Goal: Task Accomplishment & Management: Use online tool/utility

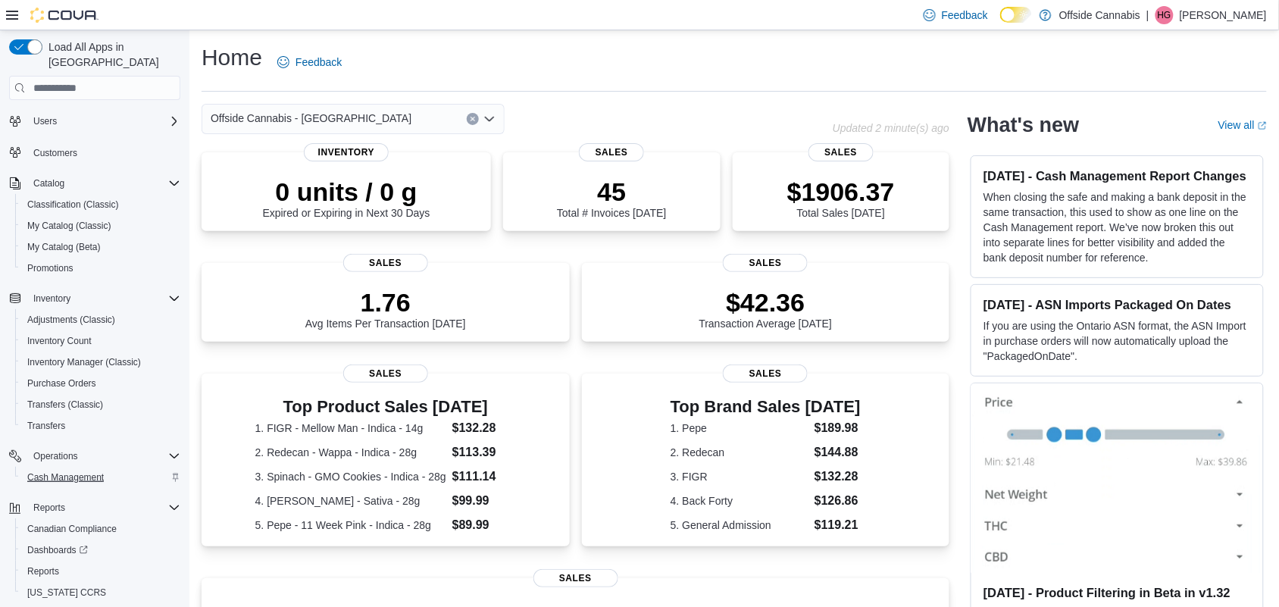
scroll to position [78, 0]
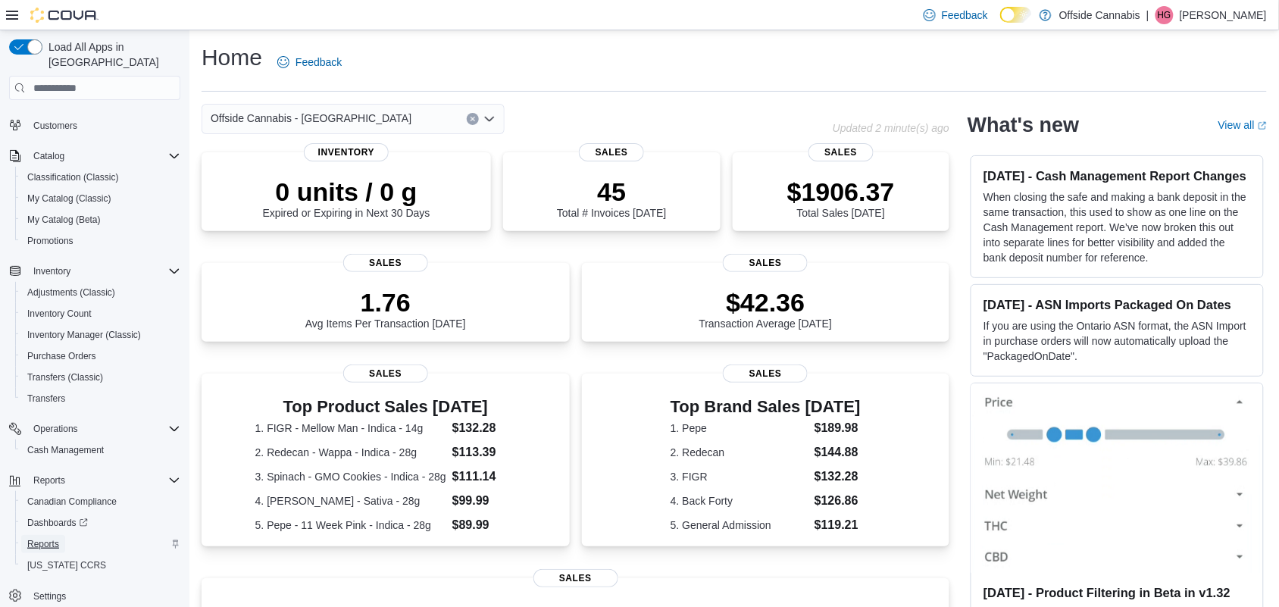
click at [55, 535] on span "Reports" at bounding box center [43, 544] width 32 height 18
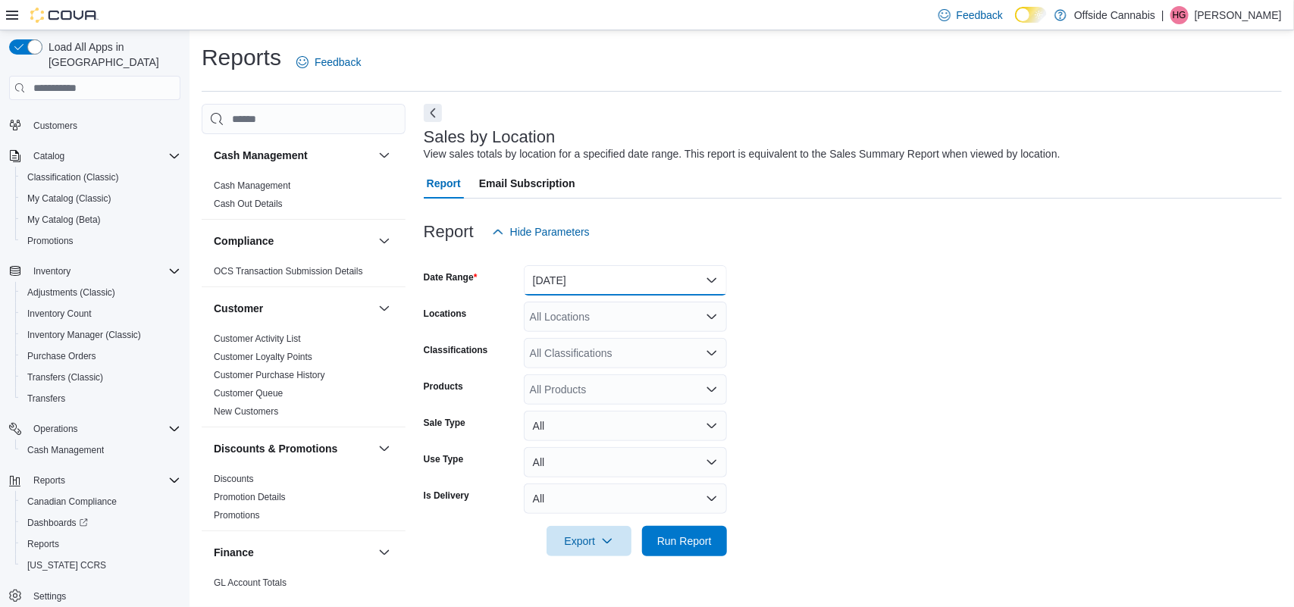
click at [694, 271] on button "[DATE]" at bounding box center [625, 280] width 203 height 30
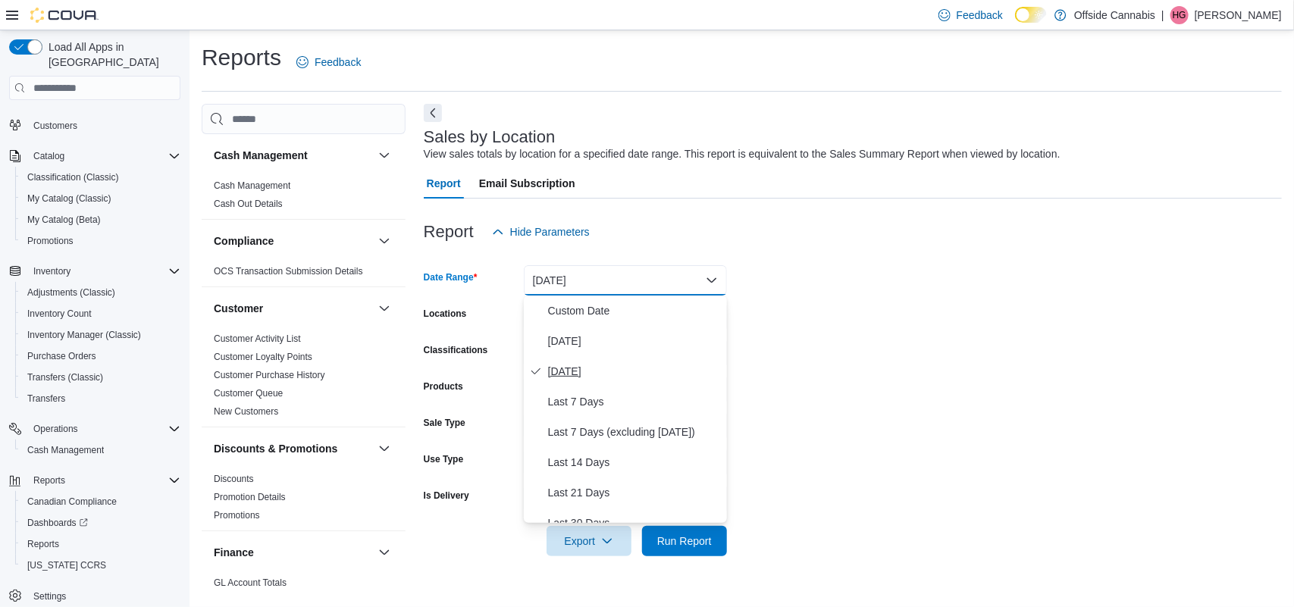
click at [565, 368] on span "[DATE]" at bounding box center [634, 371] width 173 height 18
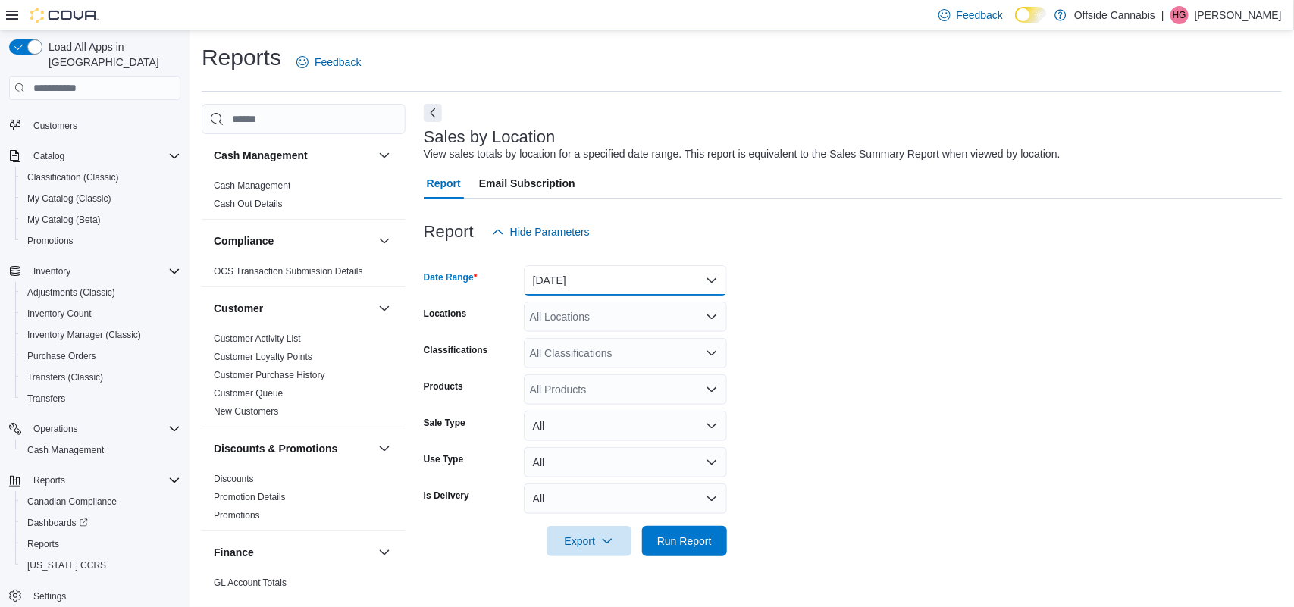
click at [570, 282] on button "[DATE]" at bounding box center [625, 280] width 203 height 30
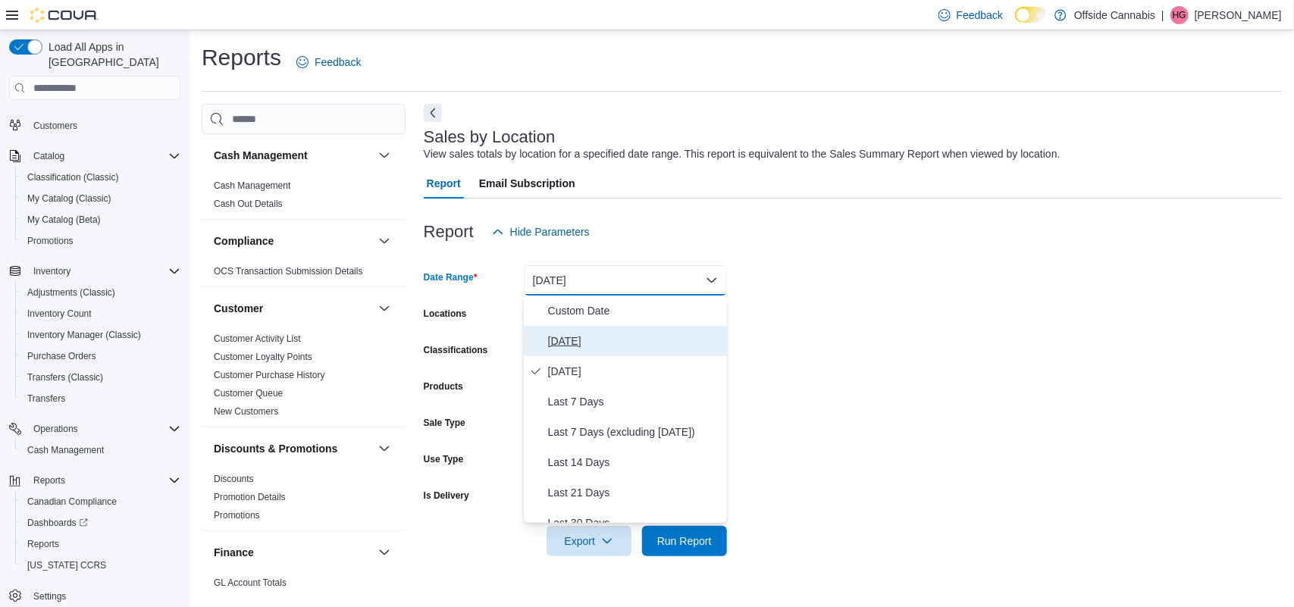
click at [571, 328] on button "[DATE]" at bounding box center [625, 341] width 203 height 30
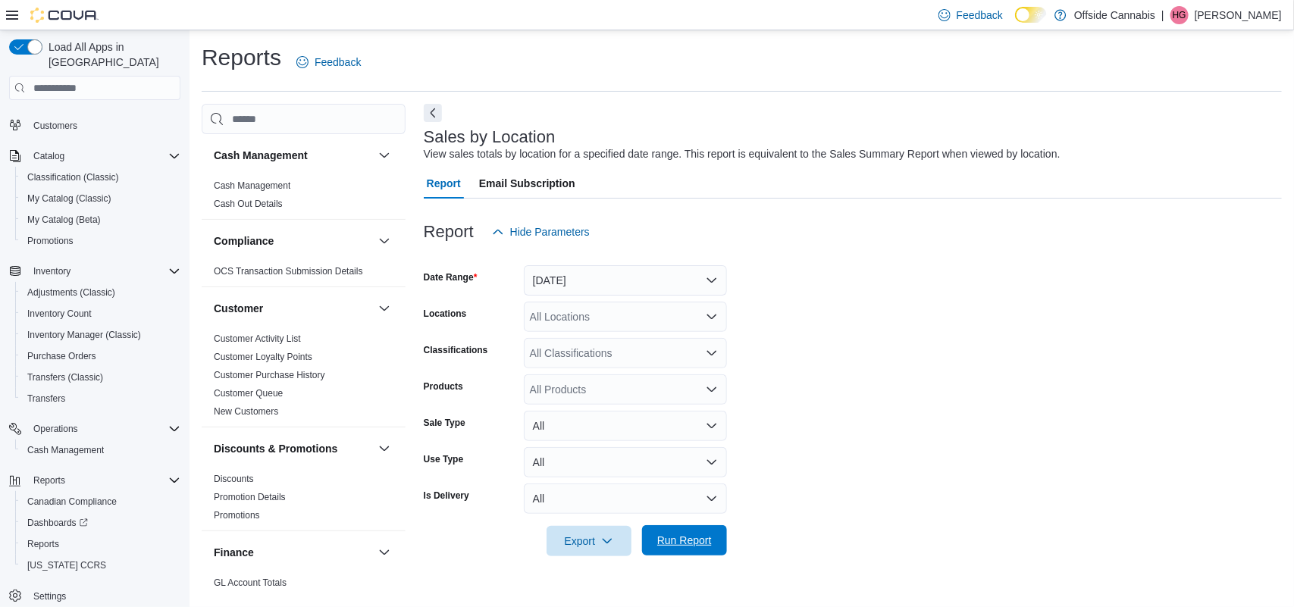
click at [693, 543] on span "Run Report" at bounding box center [684, 540] width 55 height 15
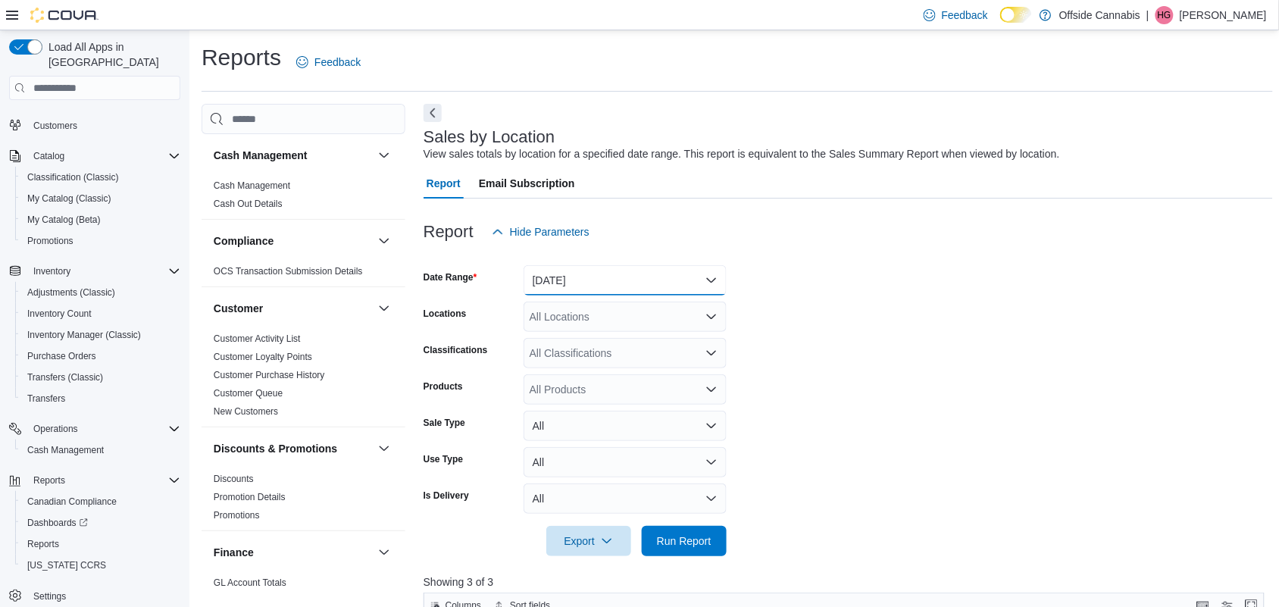
click at [701, 284] on button "[DATE]" at bounding box center [625, 280] width 203 height 30
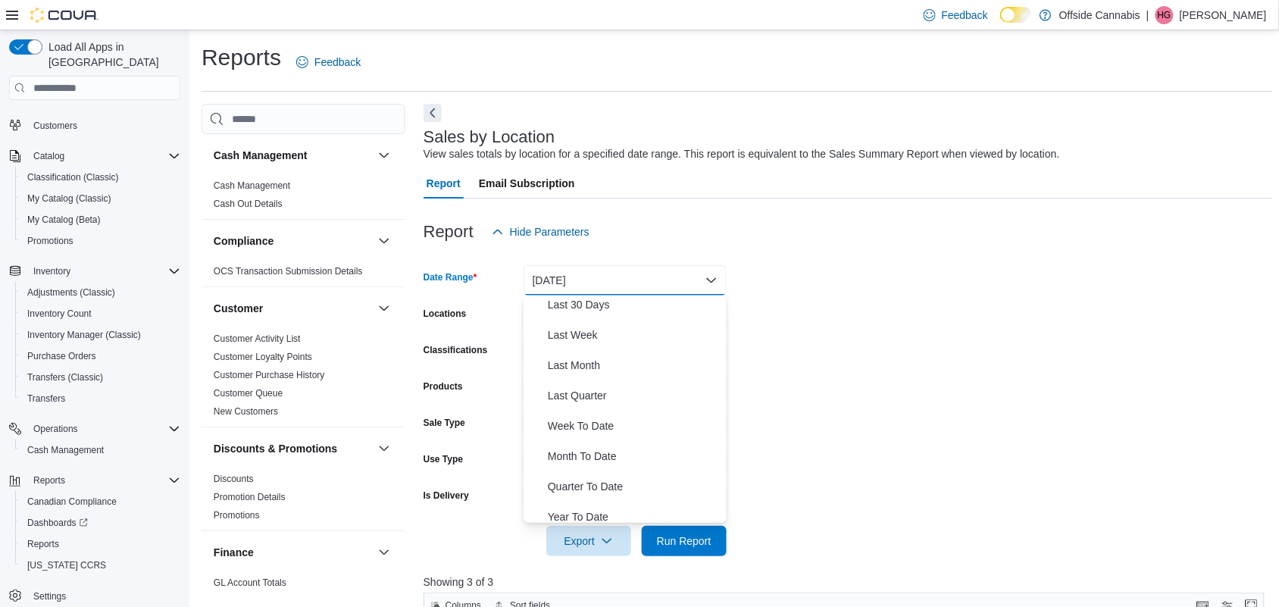
scroll to position [227, 0]
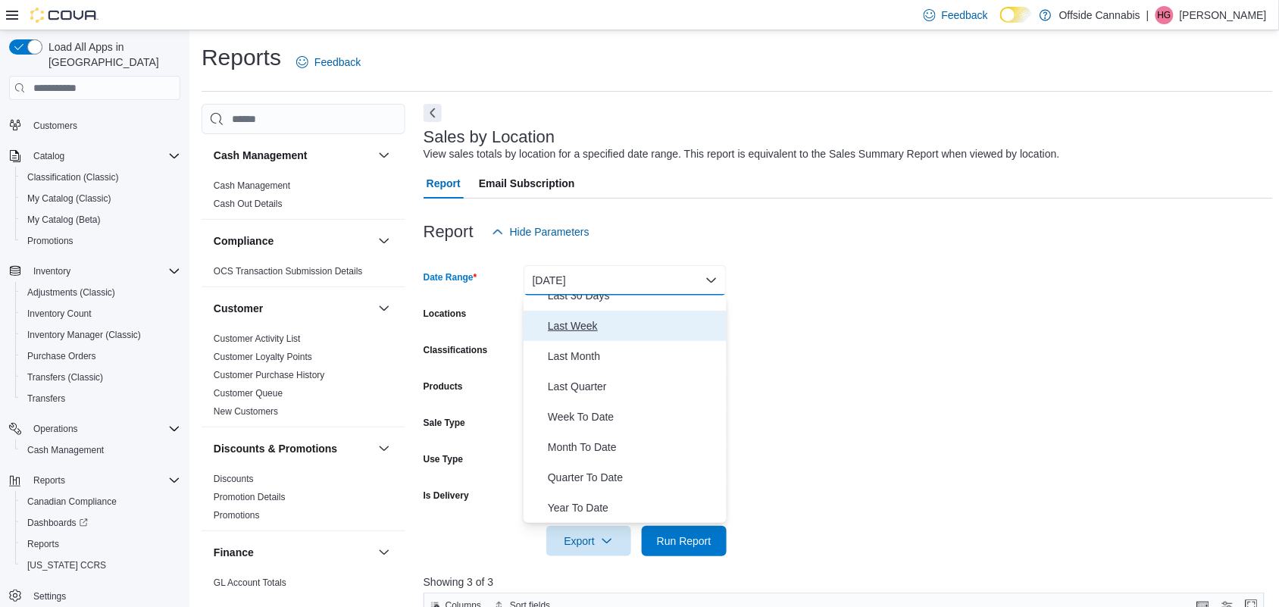
click at [588, 320] on span "Last Week" at bounding box center [634, 326] width 173 height 18
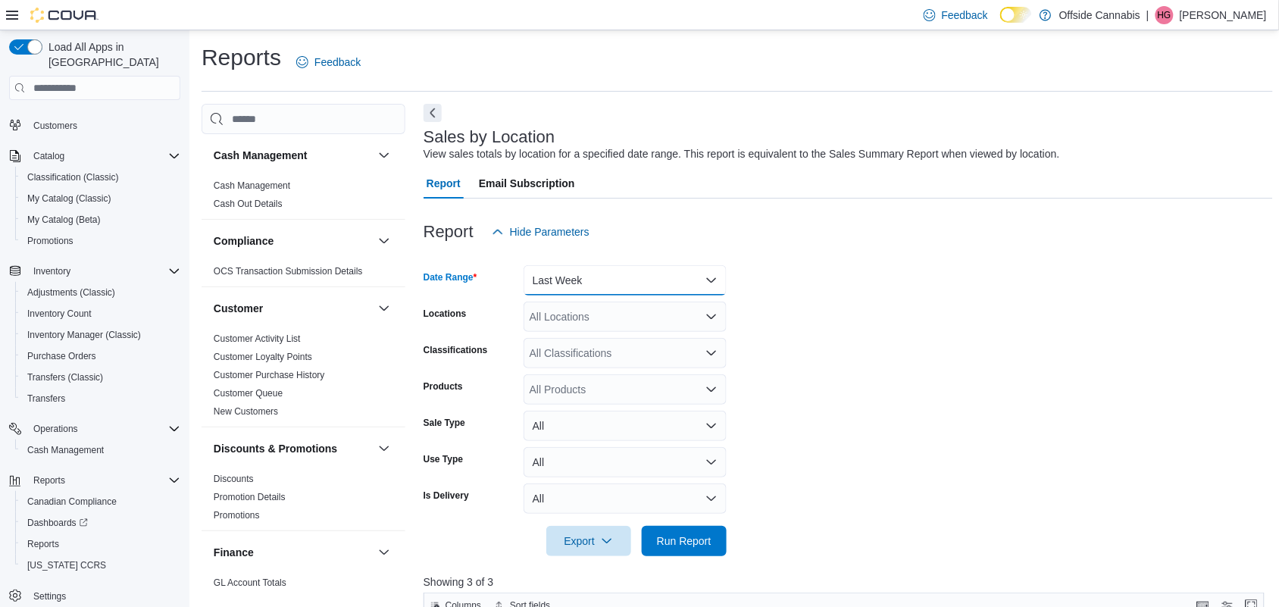
click at [622, 275] on button "Last Week" at bounding box center [625, 280] width 203 height 30
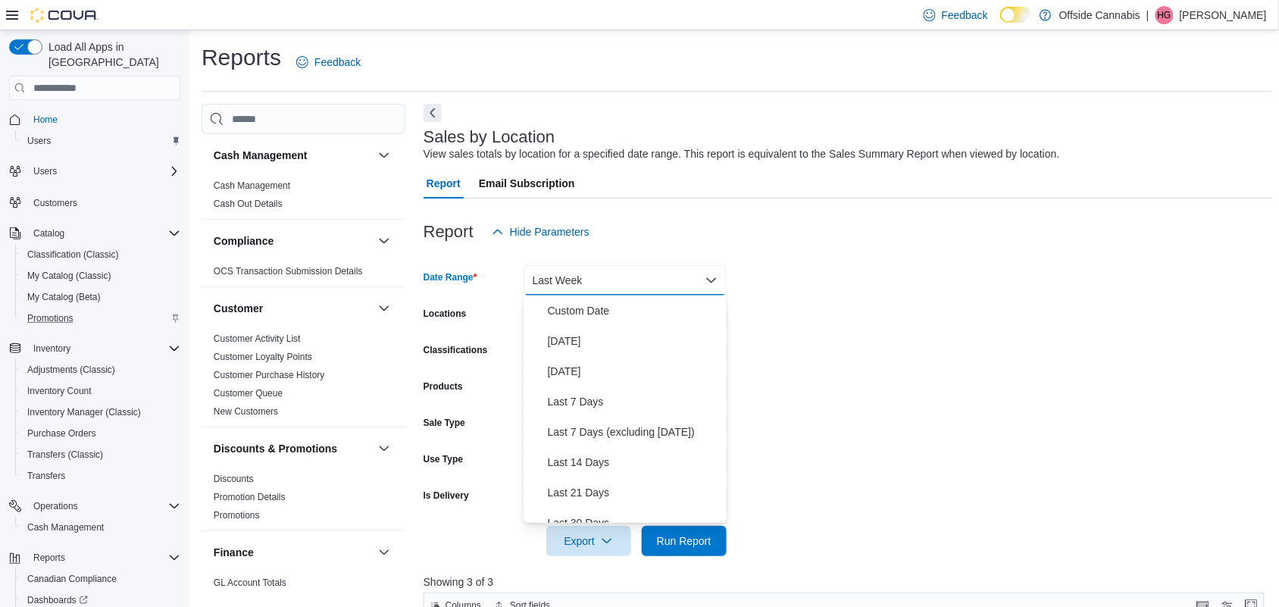
scroll to position [0, 0]
click at [45, 111] on span "Home" at bounding box center [45, 120] width 24 height 18
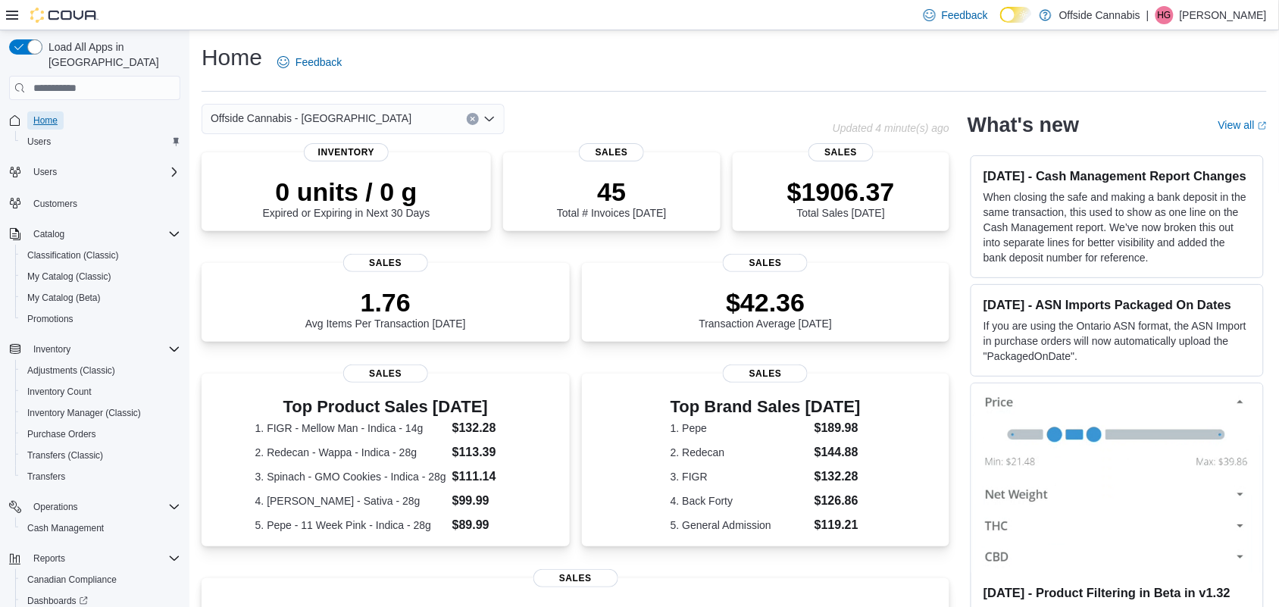
click at [52, 114] on span "Home" at bounding box center [45, 120] width 24 height 12
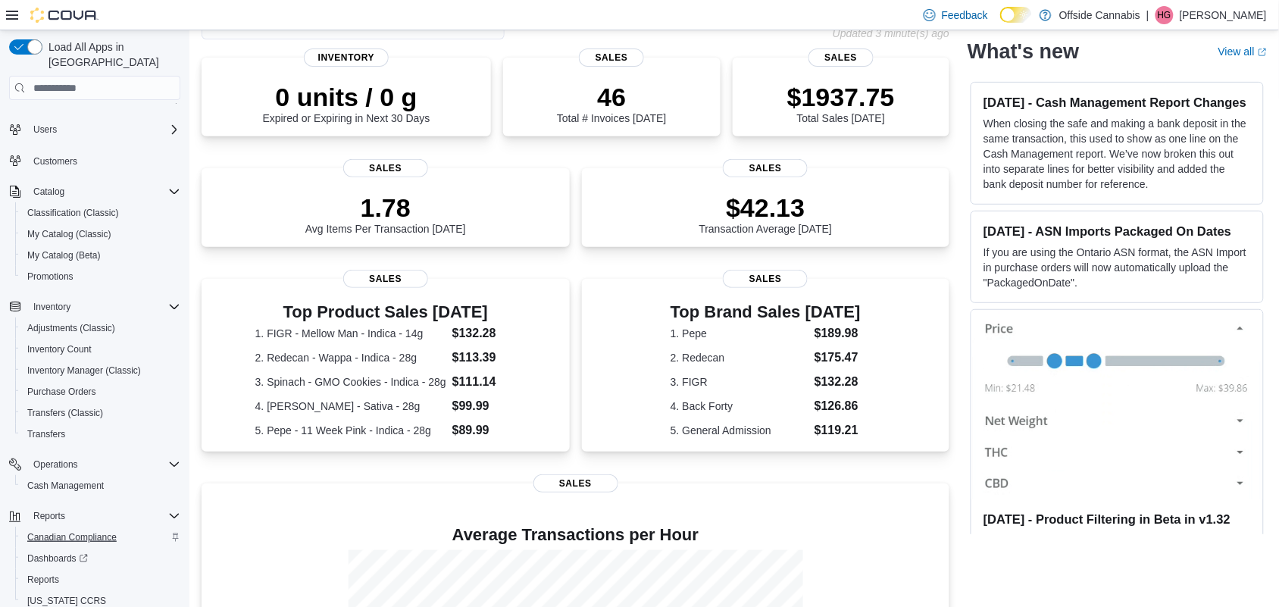
scroll to position [78, 0]
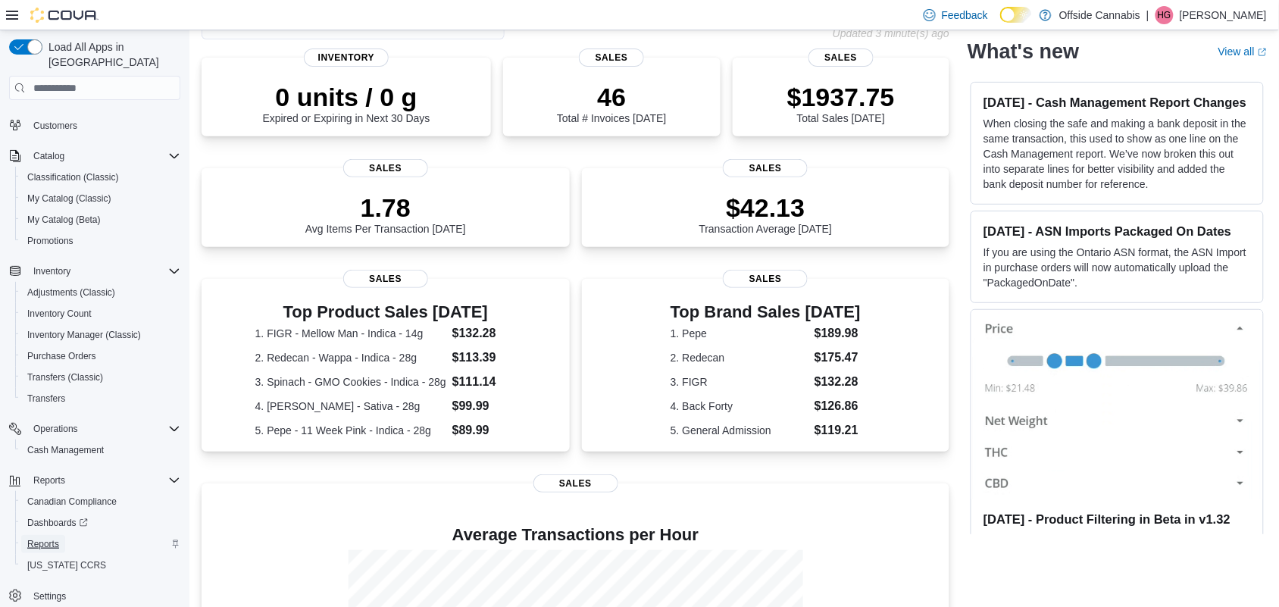
click at [59, 535] on link "Reports" at bounding box center [43, 544] width 44 height 18
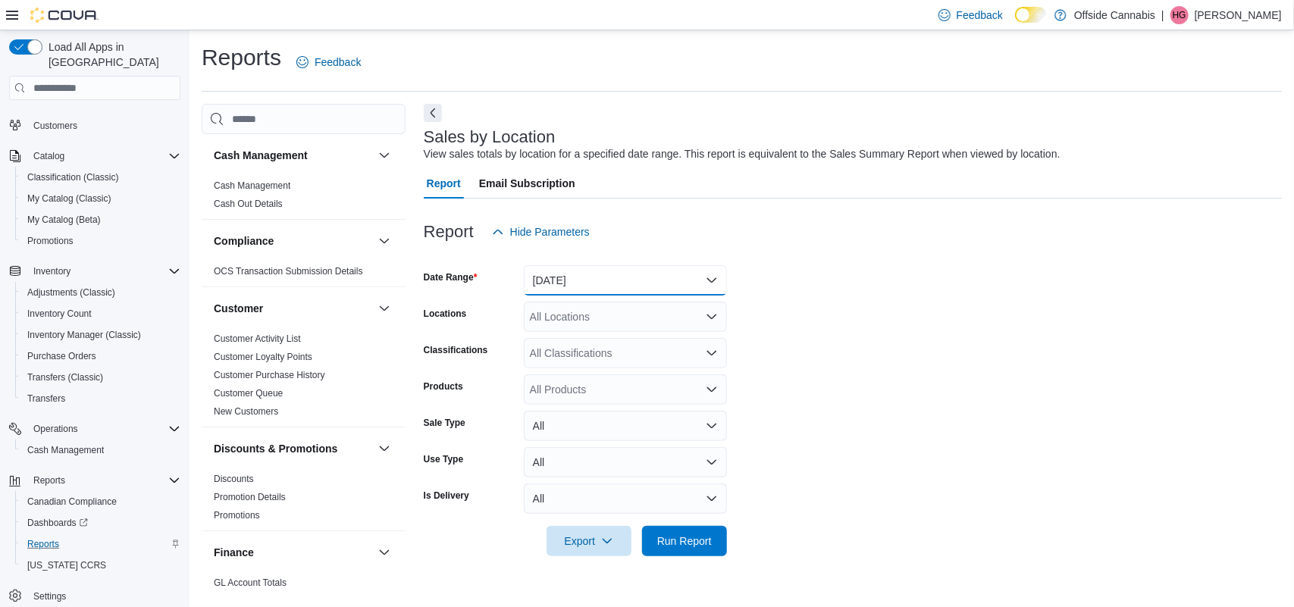
click at [713, 274] on button "[DATE]" at bounding box center [625, 280] width 203 height 30
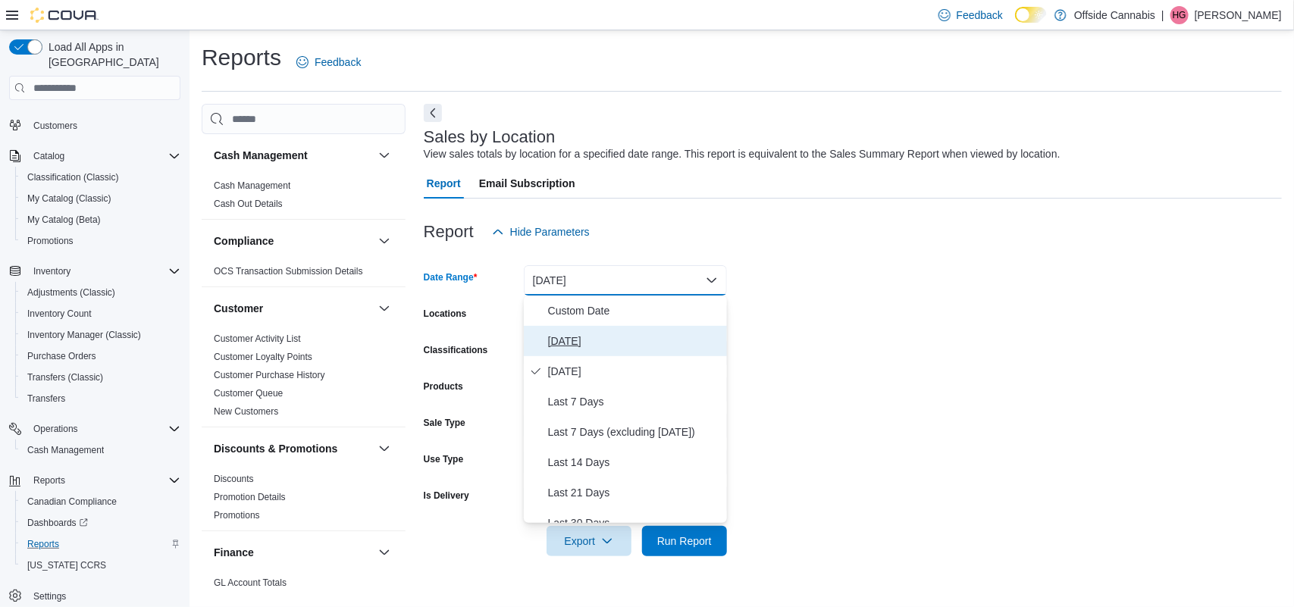
click at [620, 334] on span "[DATE]" at bounding box center [634, 341] width 173 height 18
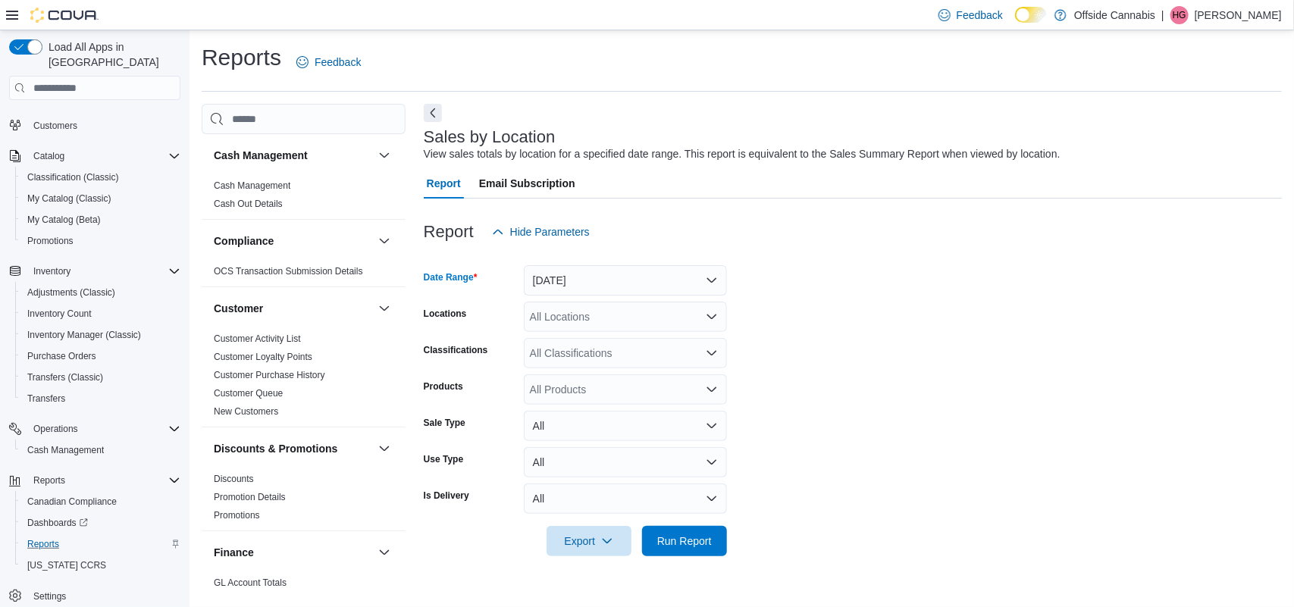
click at [696, 520] on div at bounding box center [853, 520] width 858 height 12
click at [695, 534] on span "Run Report" at bounding box center [684, 540] width 55 height 15
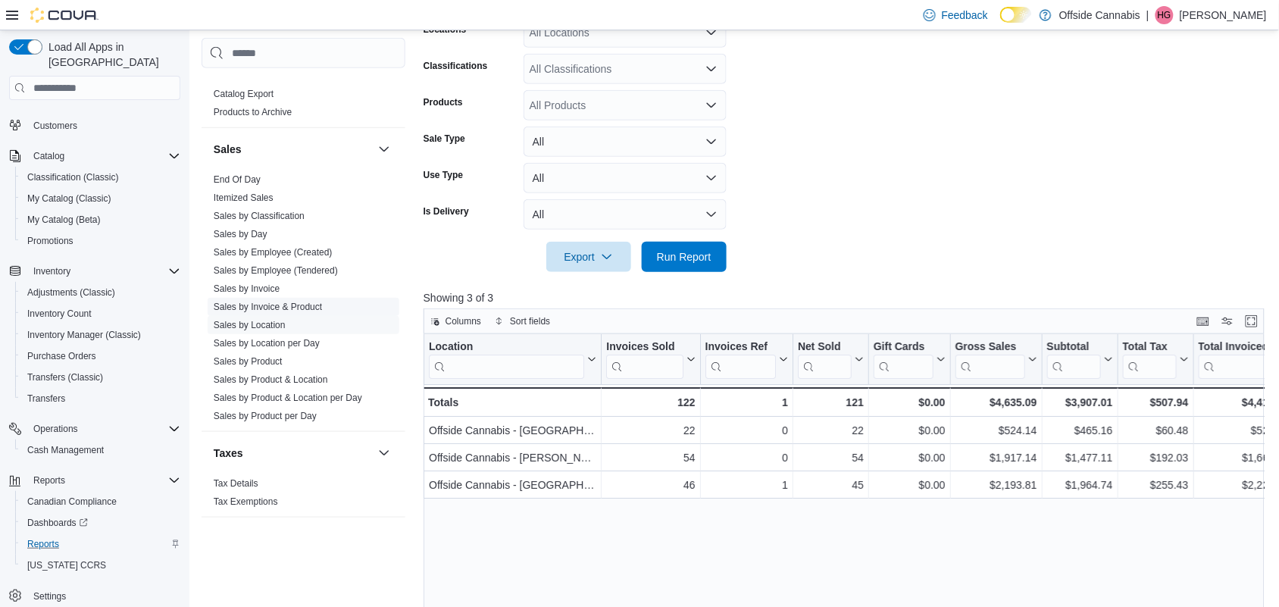
scroll to position [1008, 0]
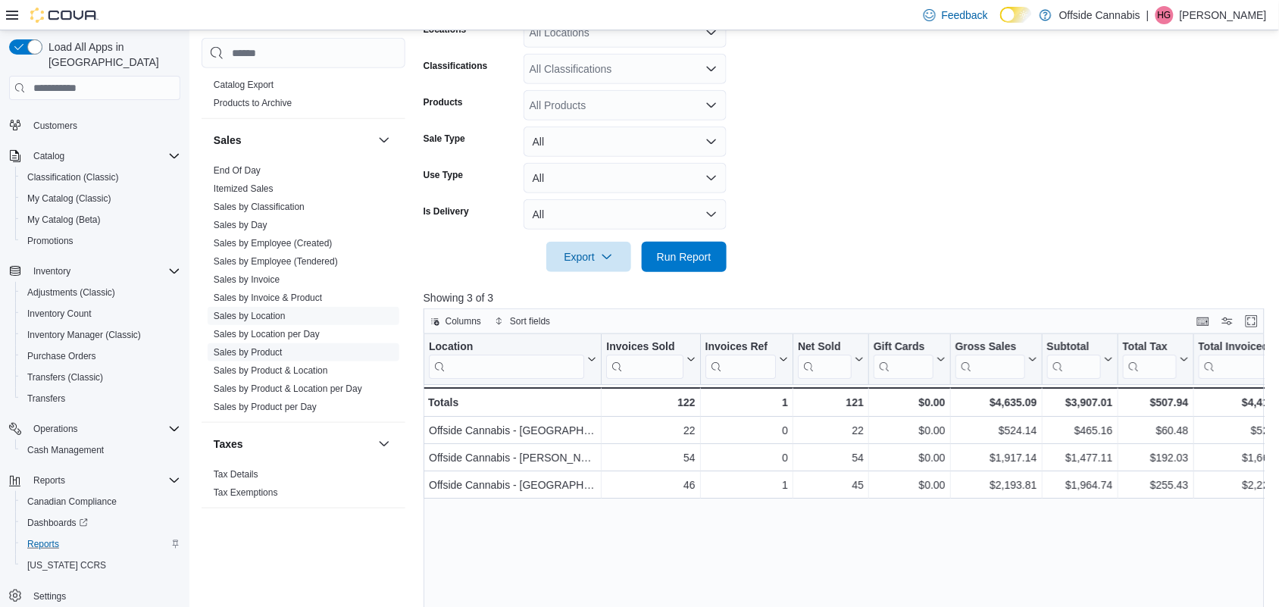
click at [265, 349] on link "Sales by Product" at bounding box center [248, 352] width 69 height 11
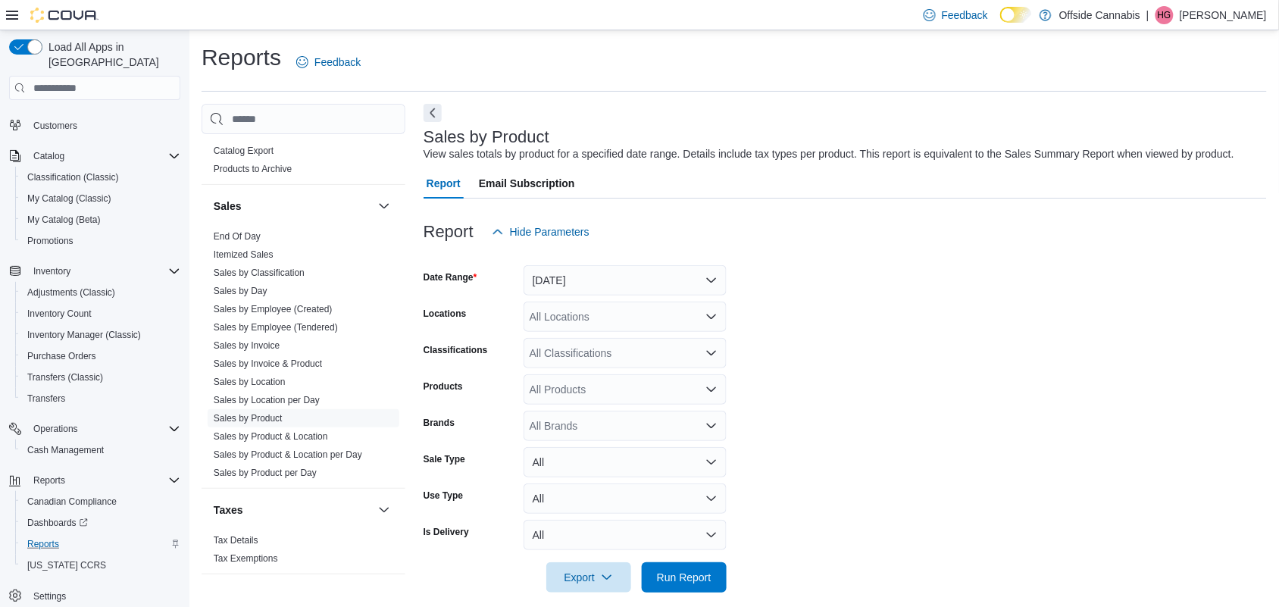
scroll to position [15, 0]
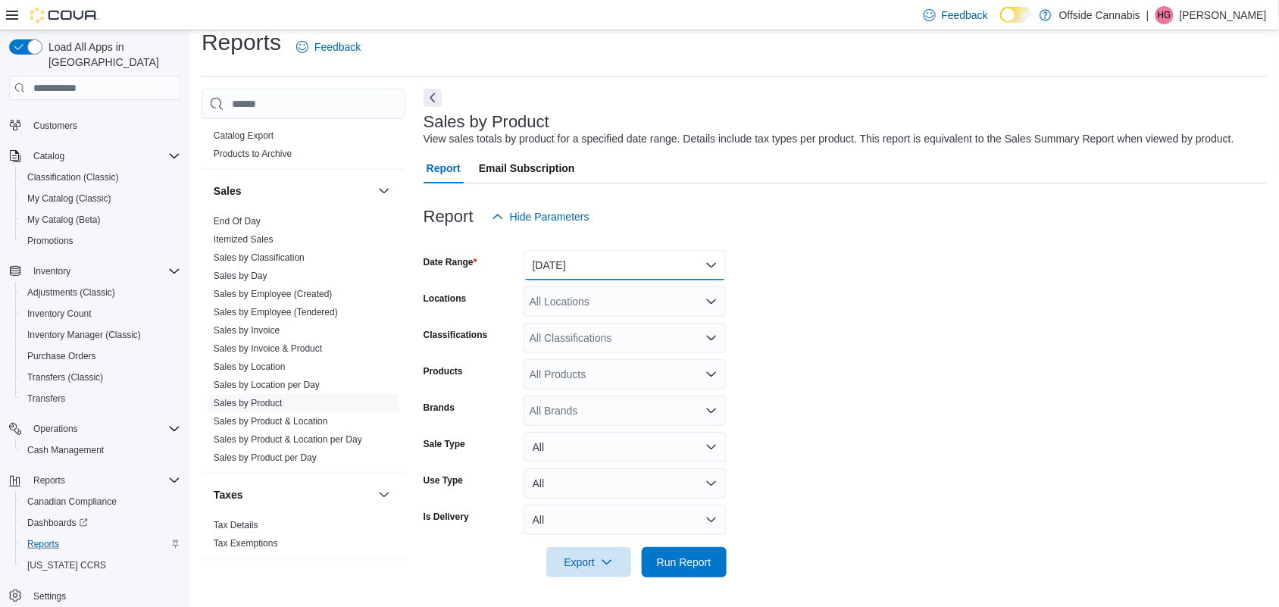
click at [658, 261] on button "[DATE]" at bounding box center [625, 265] width 203 height 30
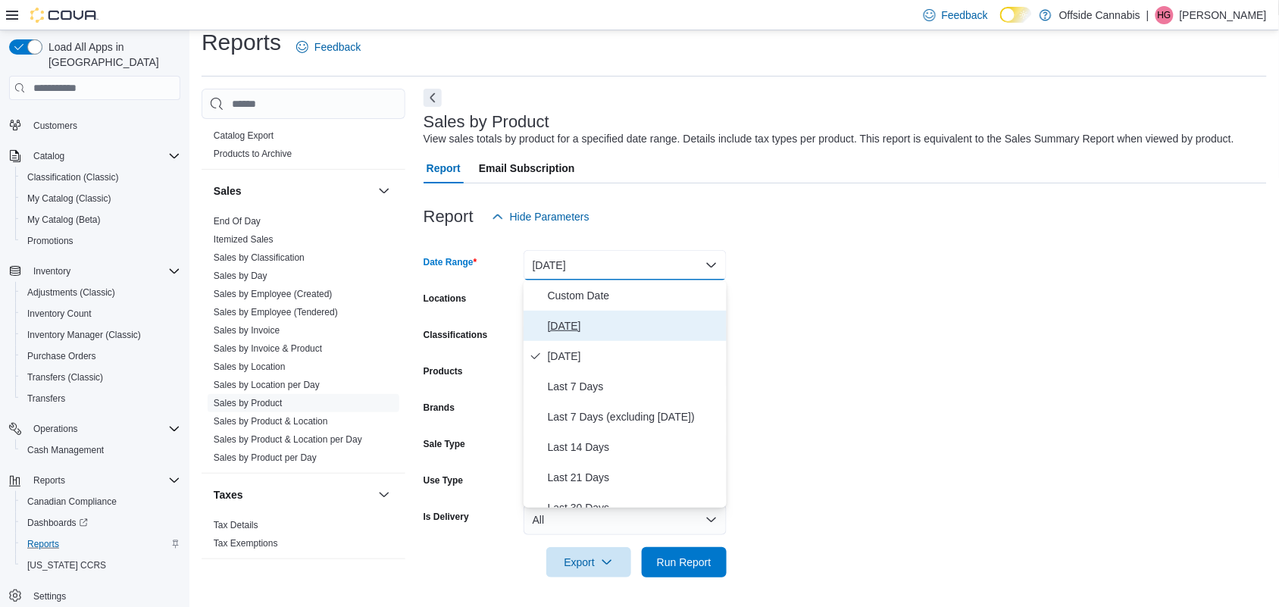
click at [580, 323] on span "[DATE]" at bounding box center [634, 326] width 173 height 18
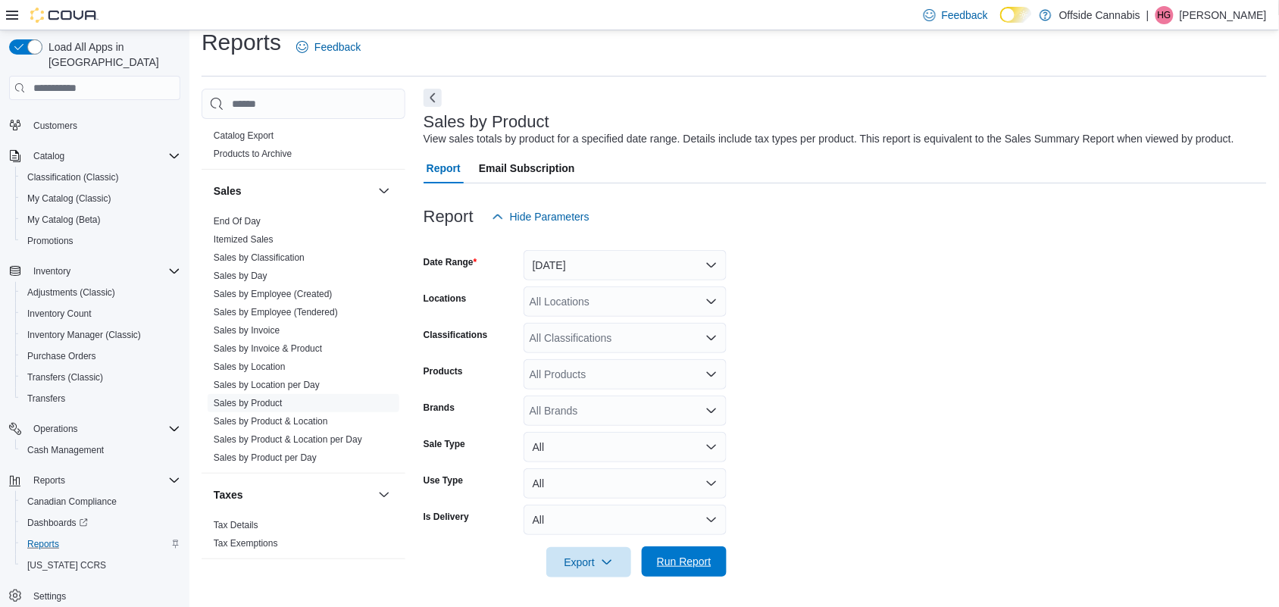
click at [702, 555] on span "Run Report" at bounding box center [684, 561] width 55 height 15
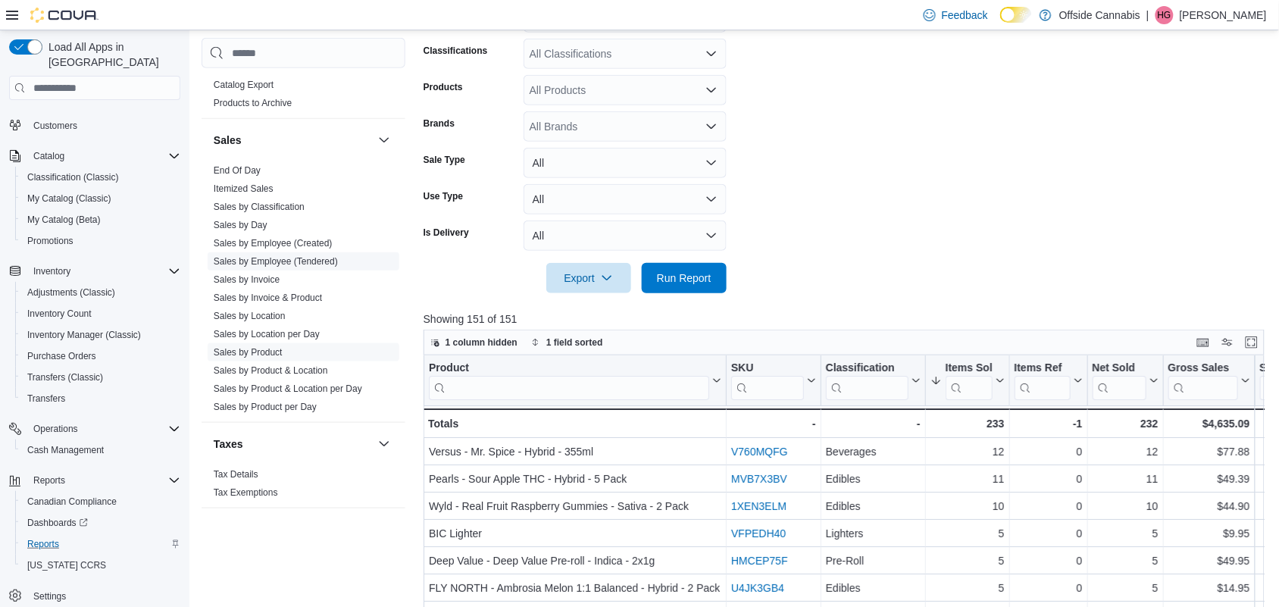
click at [273, 259] on link "Sales by Employee (Tendered)" at bounding box center [276, 261] width 124 height 11
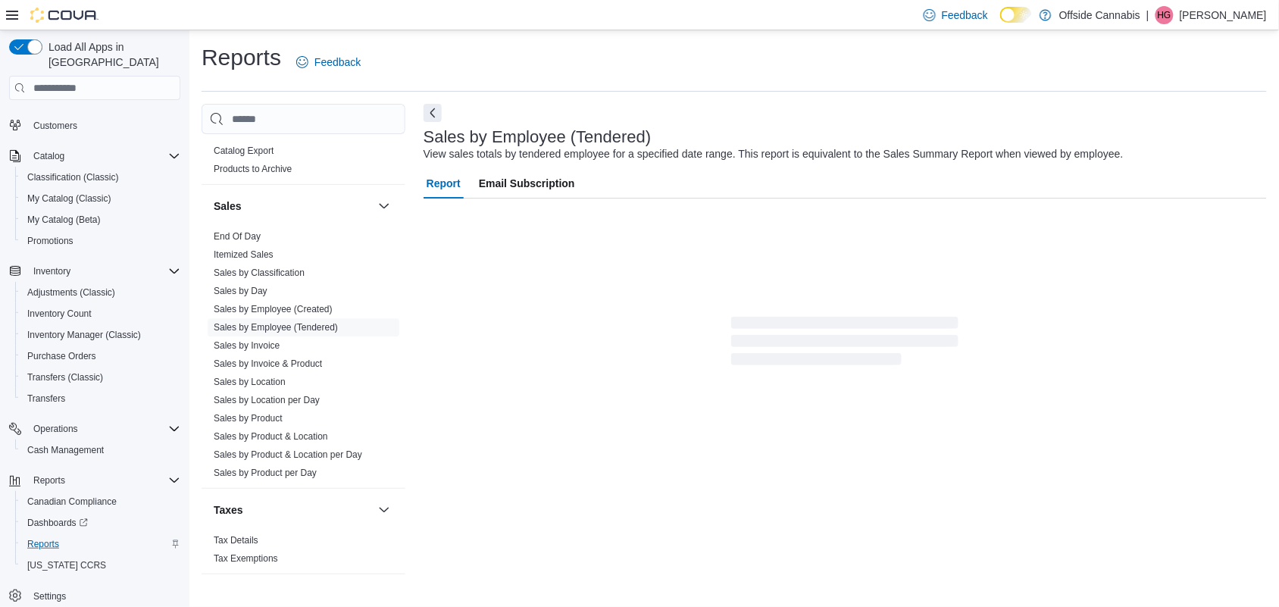
scroll to position [15, 0]
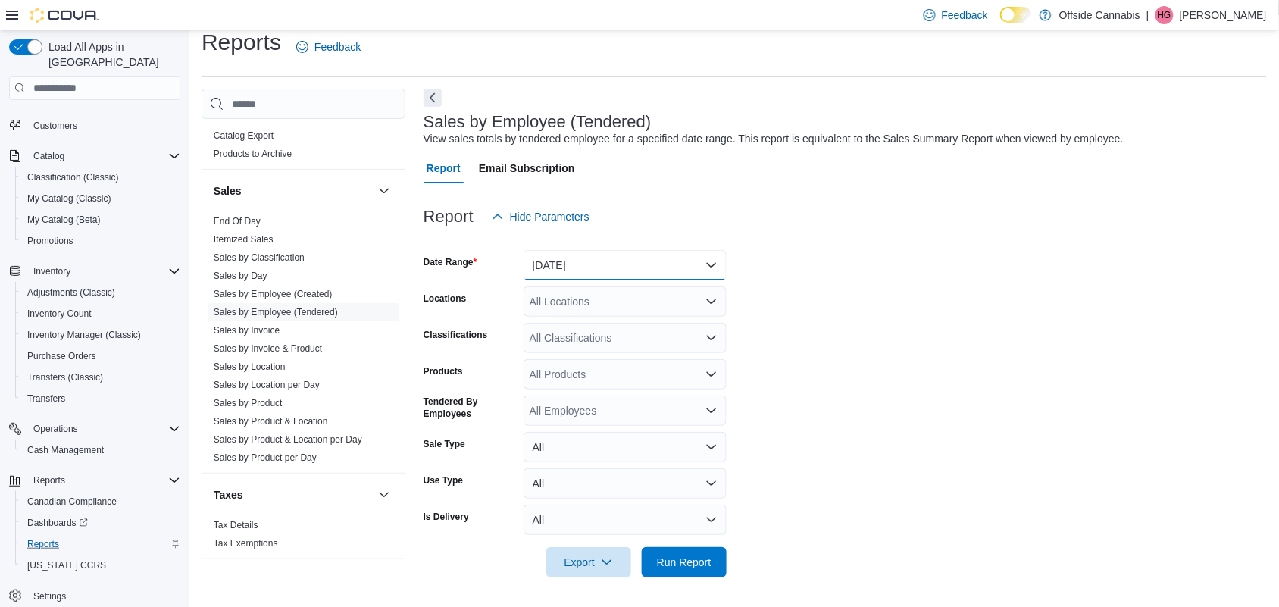
click at [663, 274] on button "[DATE]" at bounding box center [625, 265] width 203 height 30
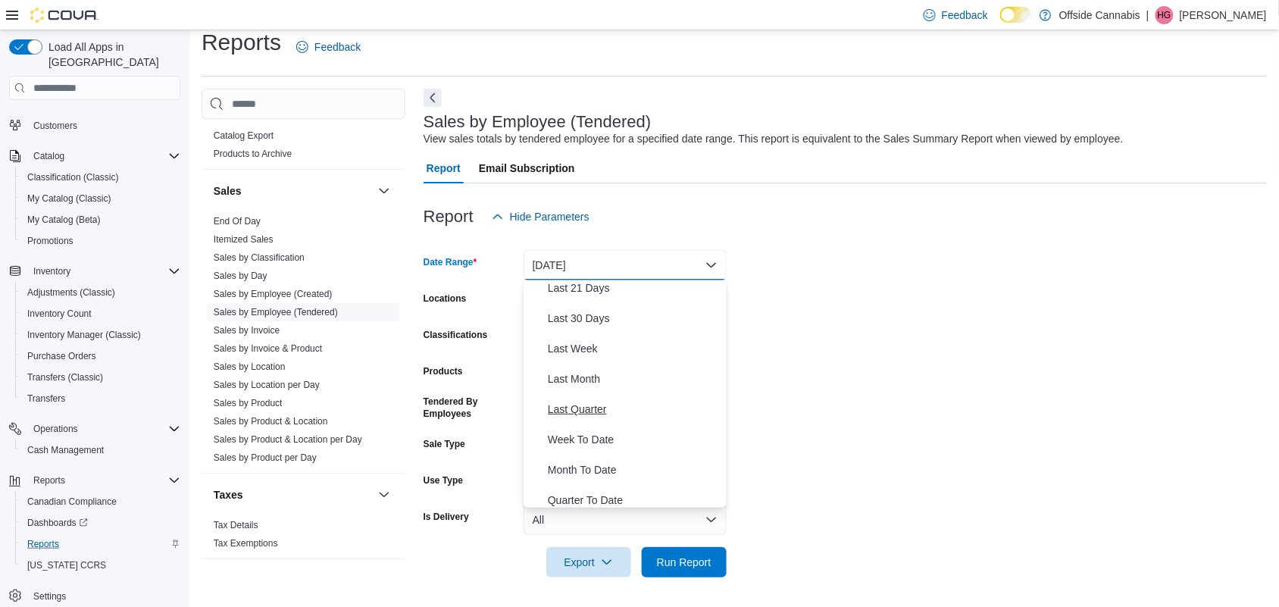
scroll to position [0, 0]
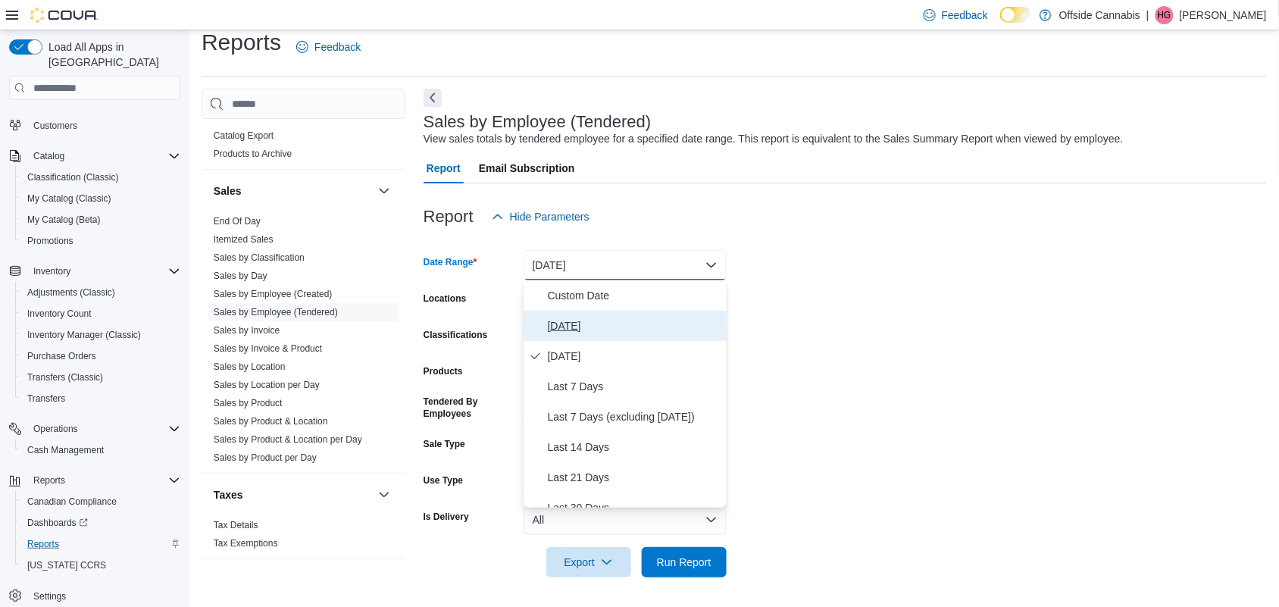
click at [569, 317] on span "[DATE]" at bounding box center [634, 326] width 173 height 18
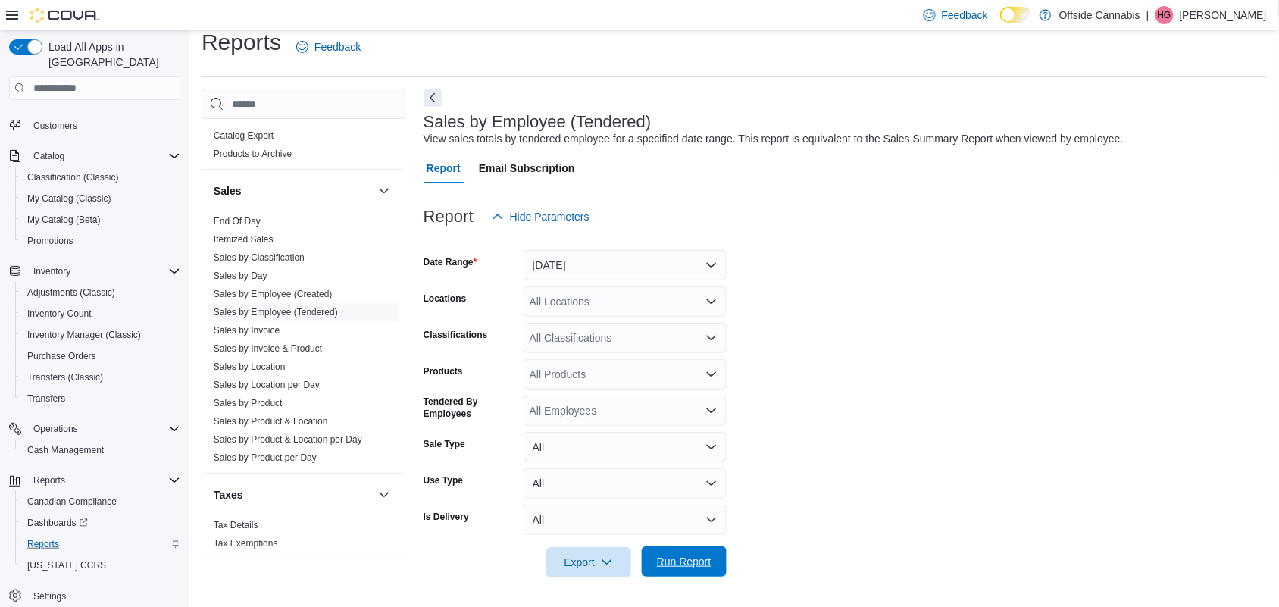
click at [718, 555] on button "Run Report" at bounding box center [684, 561] width 85 height 30
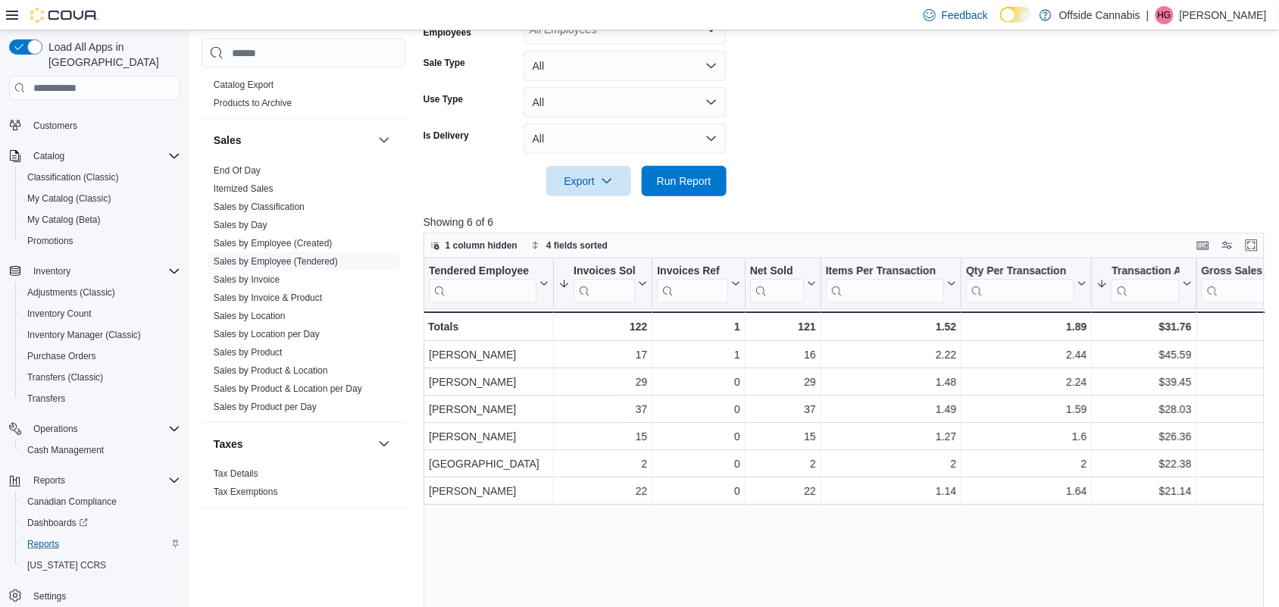
scroll to position [489, 0]
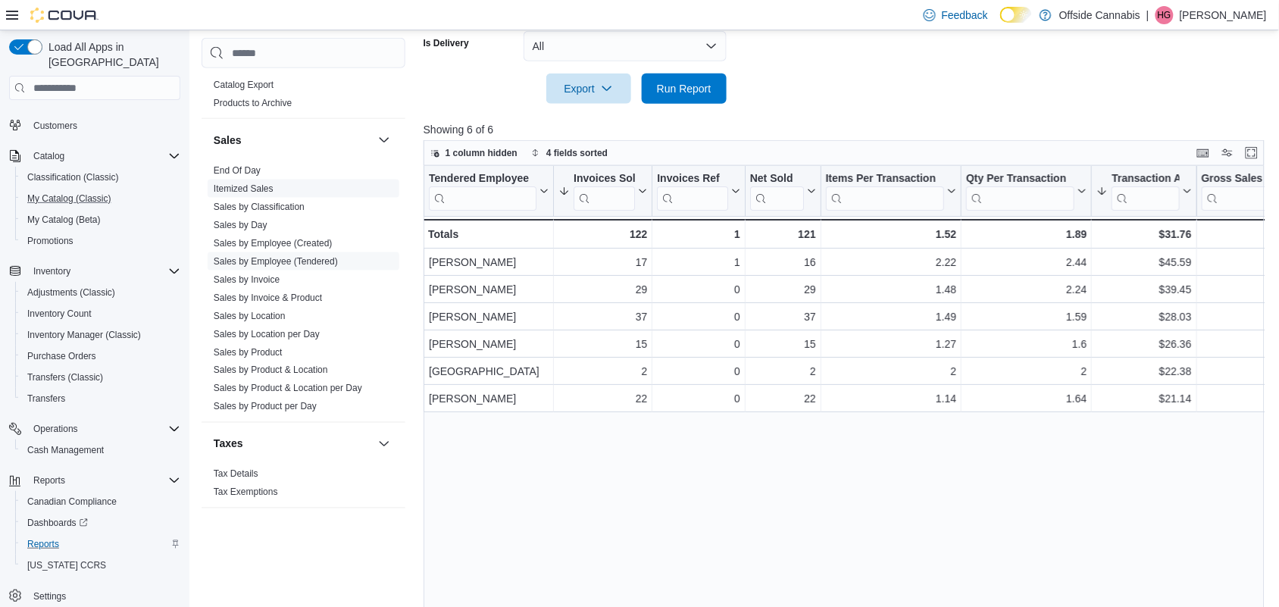
drag, startPoint x: 168, startPoint y: 192, endPoint x: 255, endPoint y: 190, distance: 86.4
click at [220, 198] on div "Load All Apps in New Hub Home Users Users Customers Catalog Classification (Cla…" at bounding box center [639, 90] width 1279 height 1097
click at [707, 89] on span "Run Report" at bounding box center [684, 87] width 55 height 15
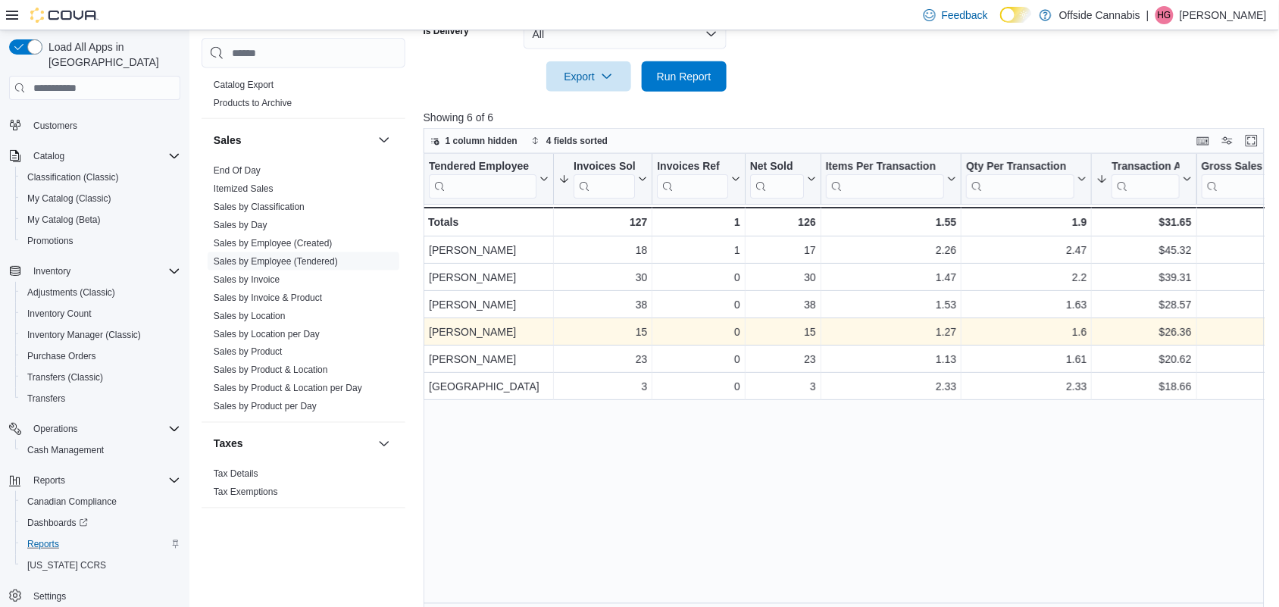
scroll to position [519, 0]
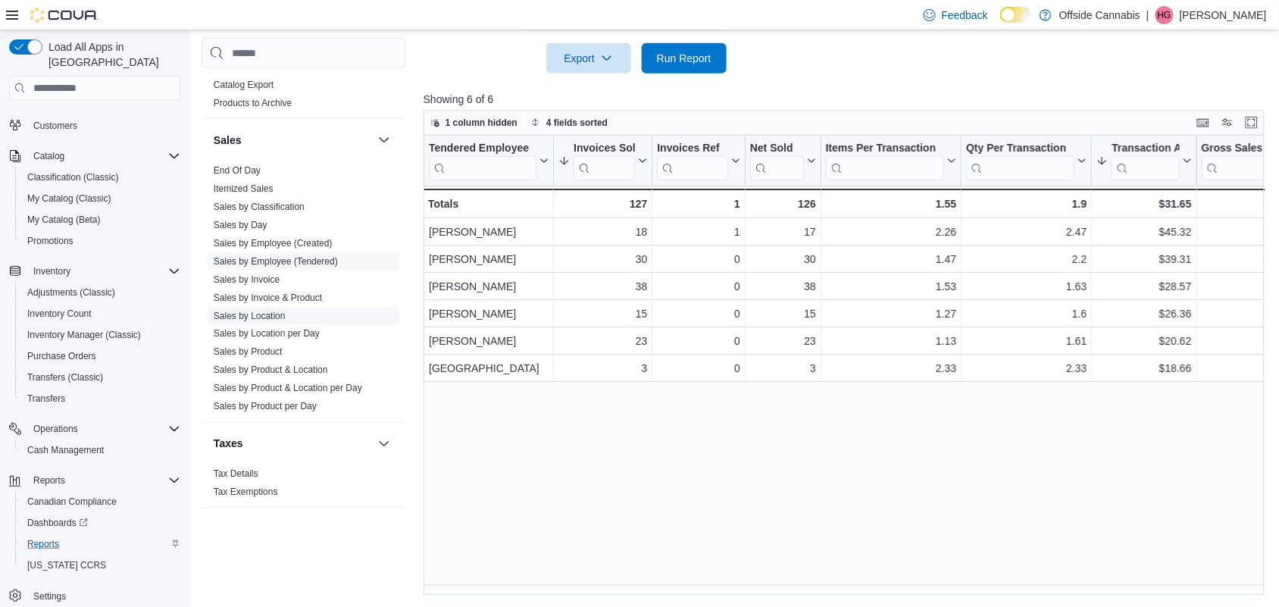
click at [264, 312] on link "Sales by Location" at bounding box center [250, 316] width 72 height 11
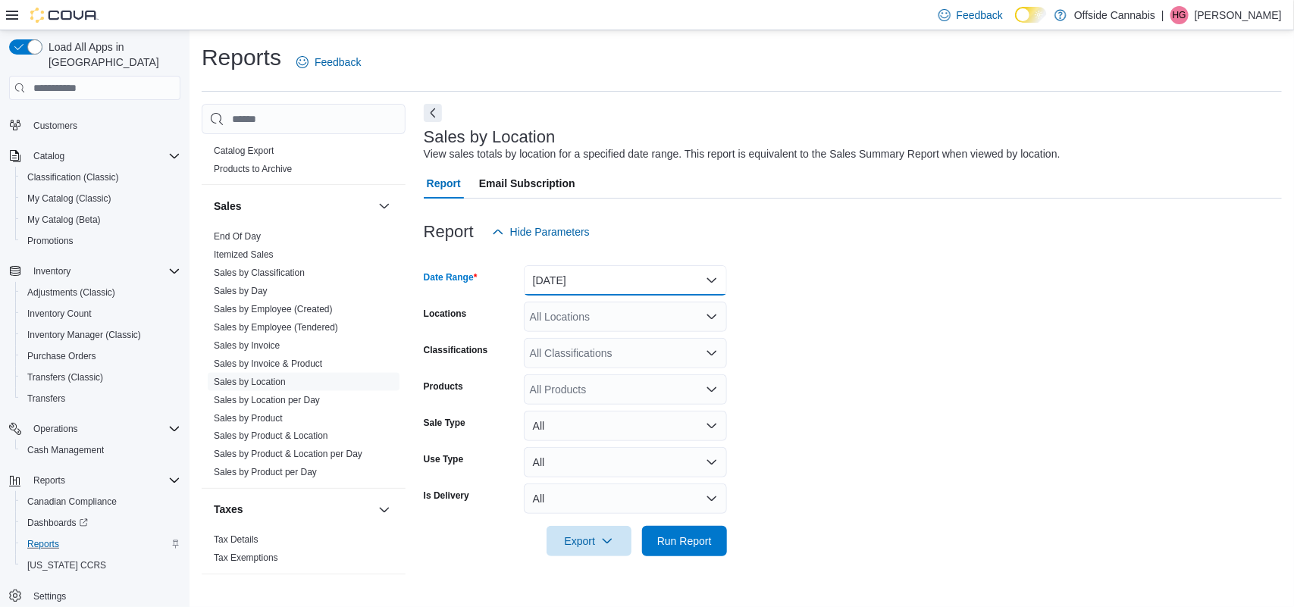
click at [610, 286] on button "[DATE]" at bounding box center [625, 280] width 203 height 30
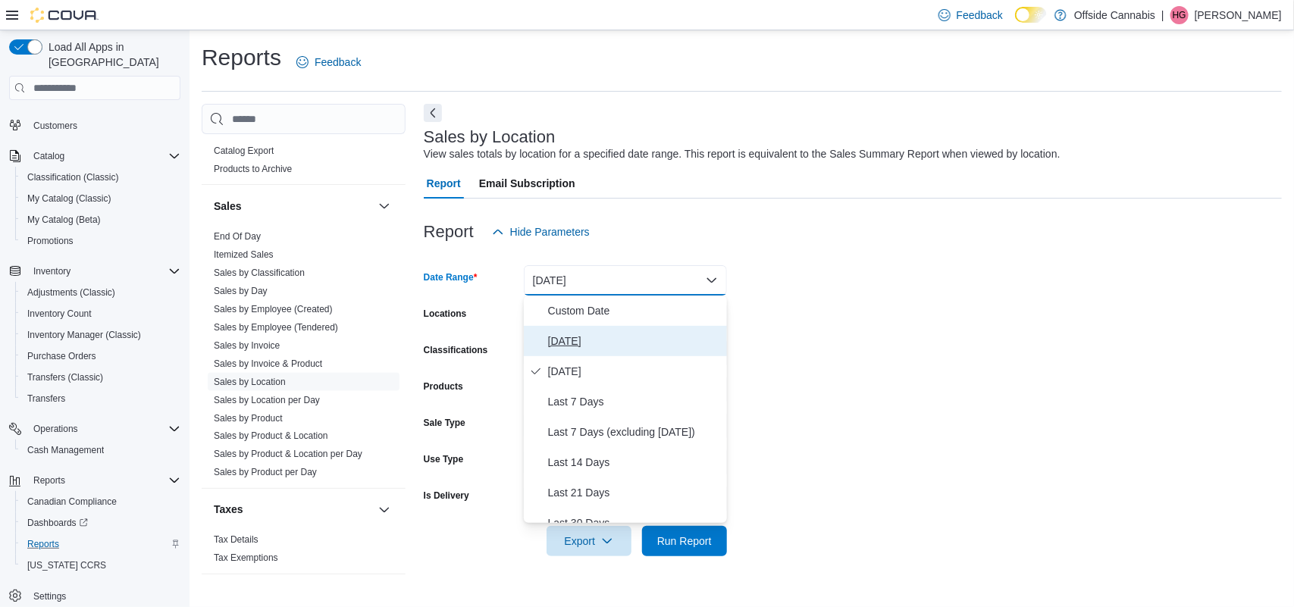
click at [589, 338] on span "[DATE]" at bounding box center [634, 341] width 173 height 18
click at [589, 338] on div "All Classifications" at bounding box center [625, 353] width 203 height 30
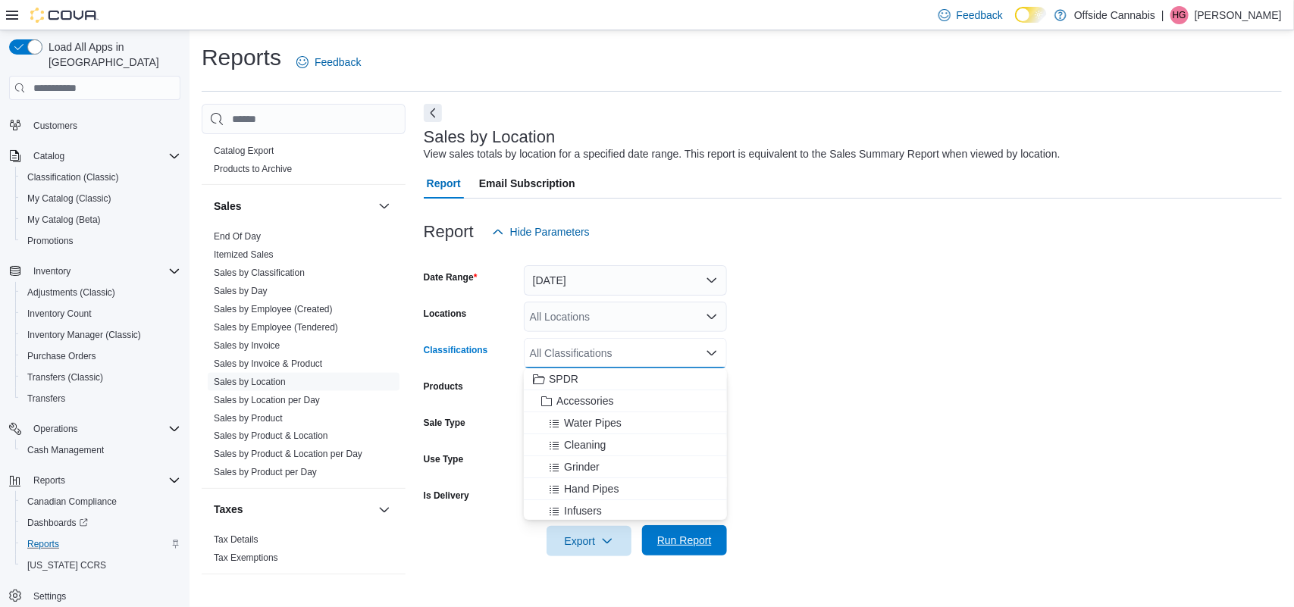
click at [658, 527] on span "Run Report" at bounding box center [684, 540] width 67 height 30
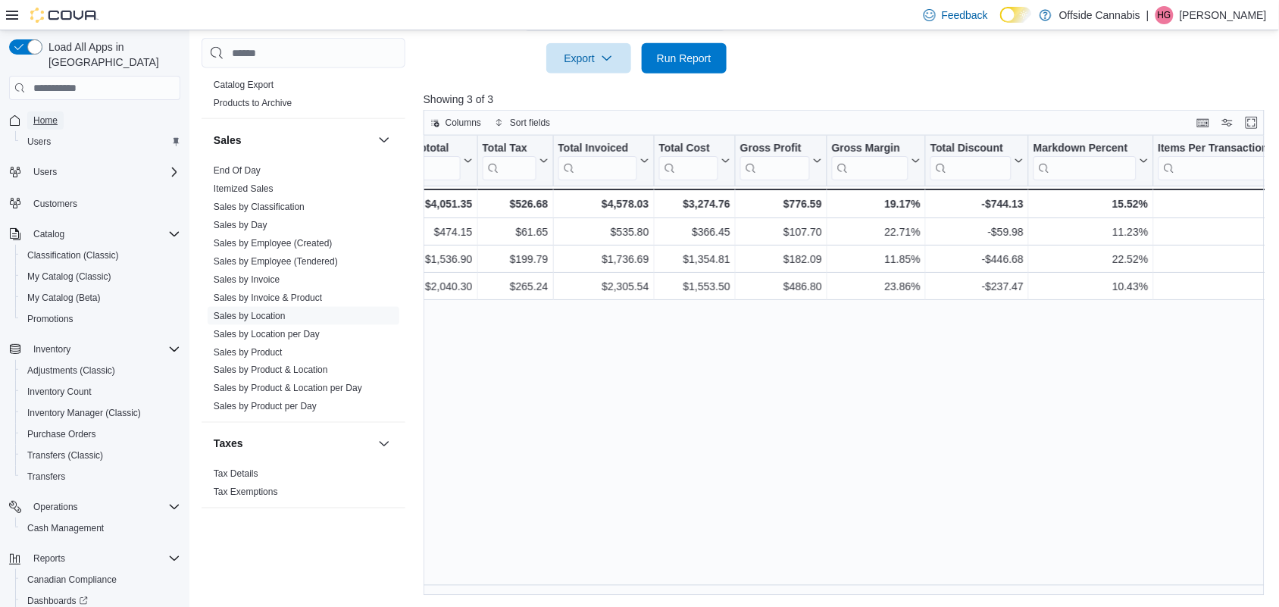
click at [44, 114] on span "Home" at bounding box center [45, 120] width 24 height 12
